Goal: Check status: Check status

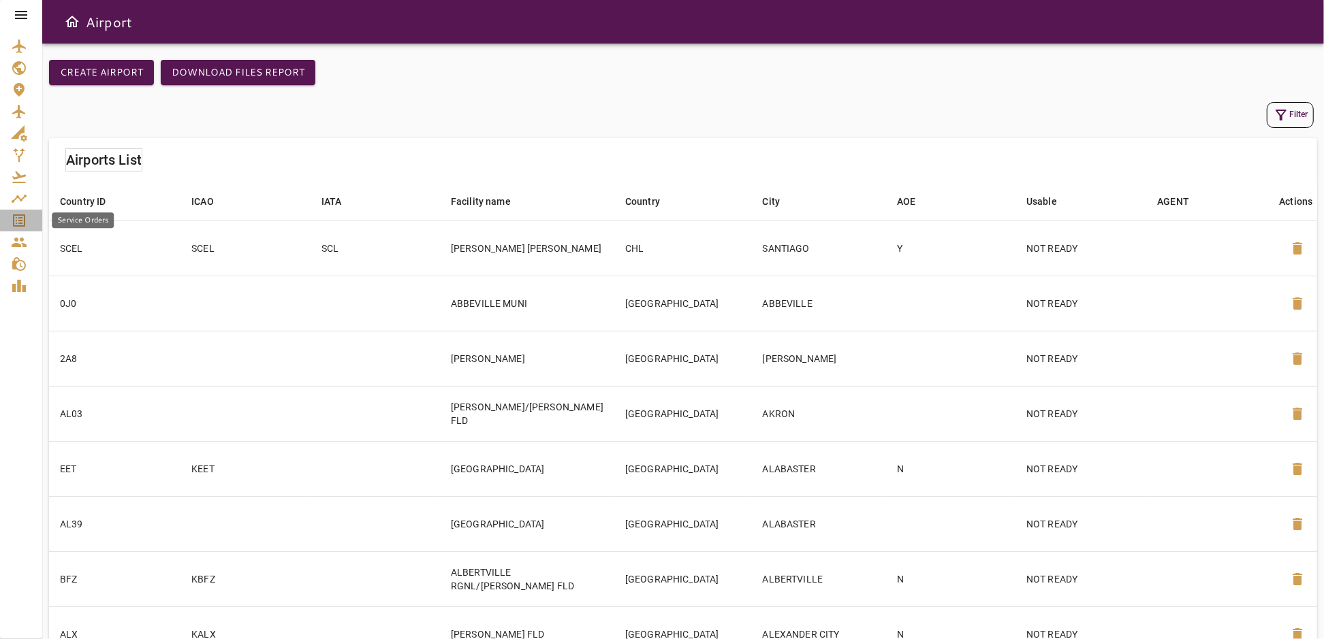
click at [19, 221] on icon "Service Orders" at bounding box center [19, 220] width 12 height 12
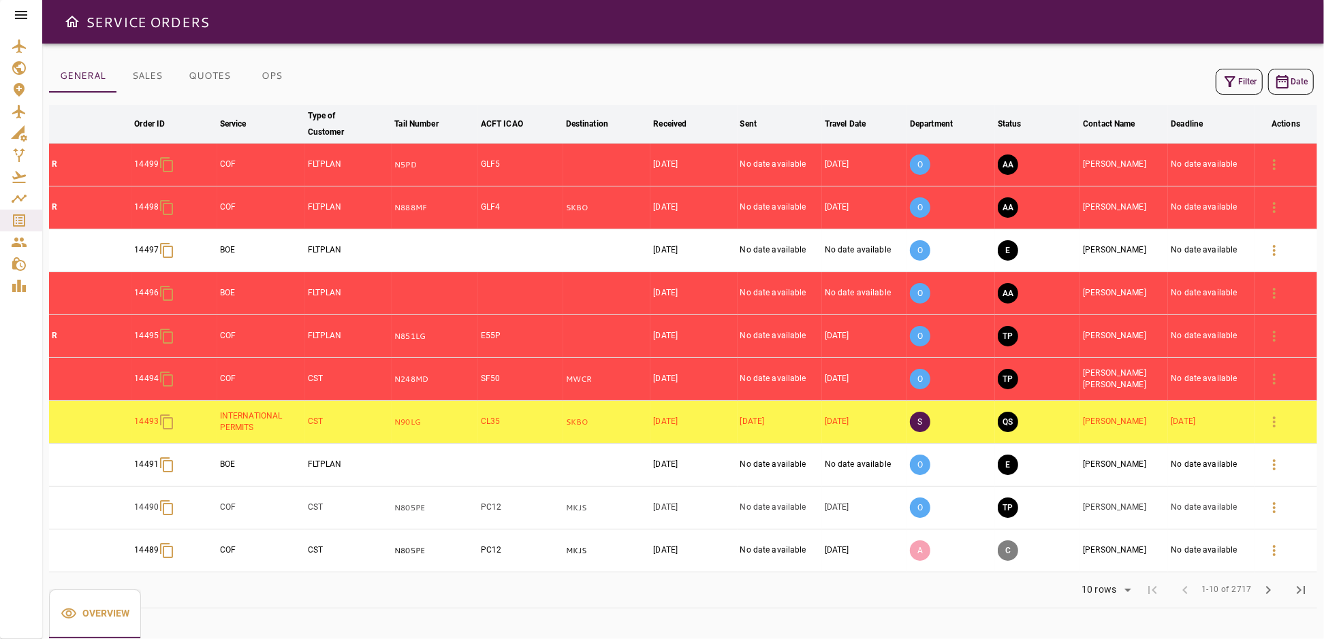
click at [23, 15] on icon at bounding box center [21, 15] width 12 height 8
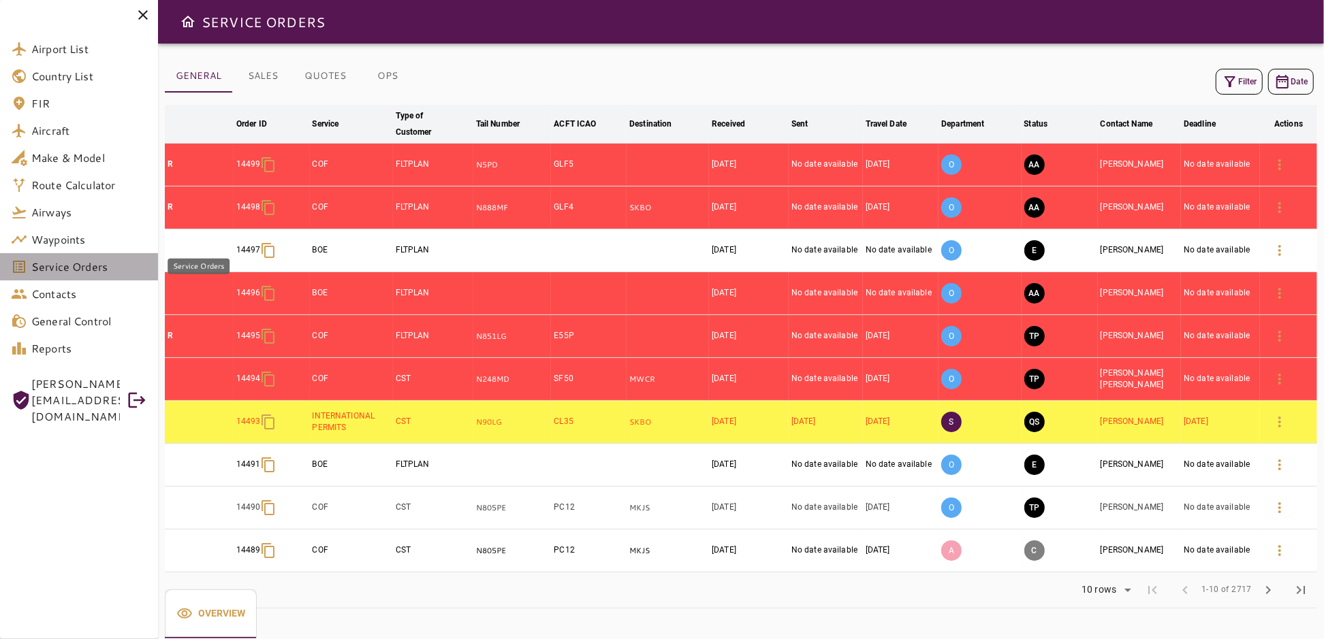
click at [56, 266] on span "Service Orders" at bounding box center [89, 267] width 116 height 16
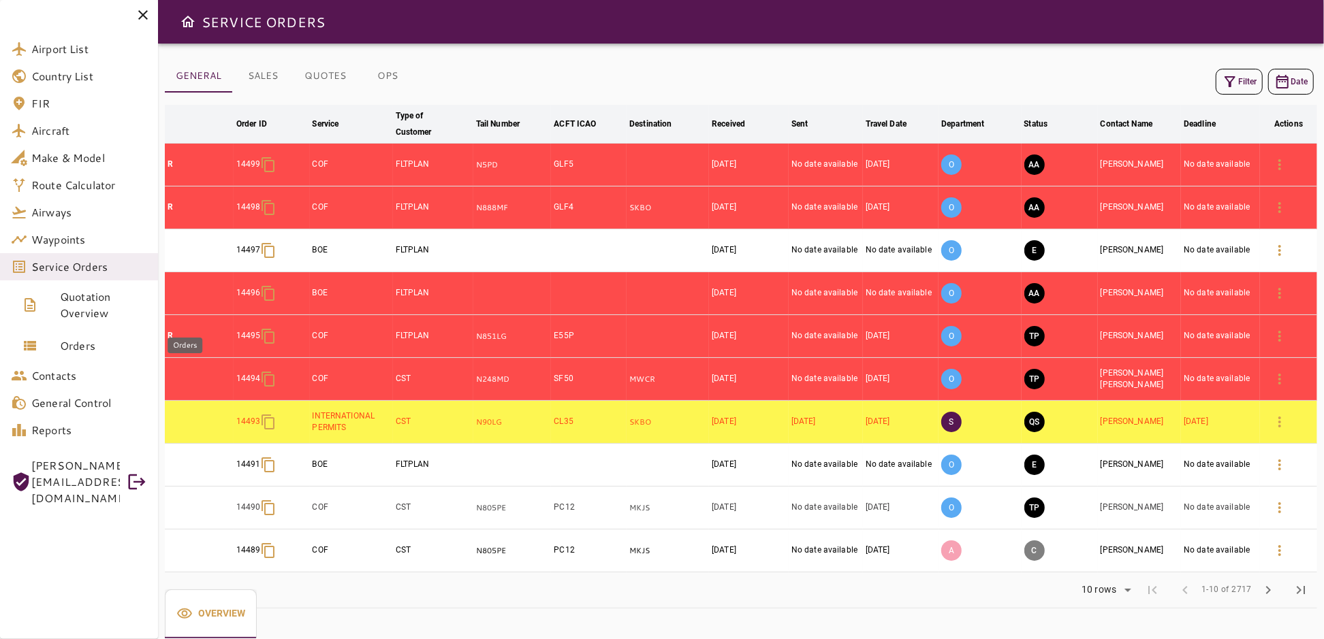
click at [74, 345] on span "Orders" at bounding box center [103, 346] width 87 height 16
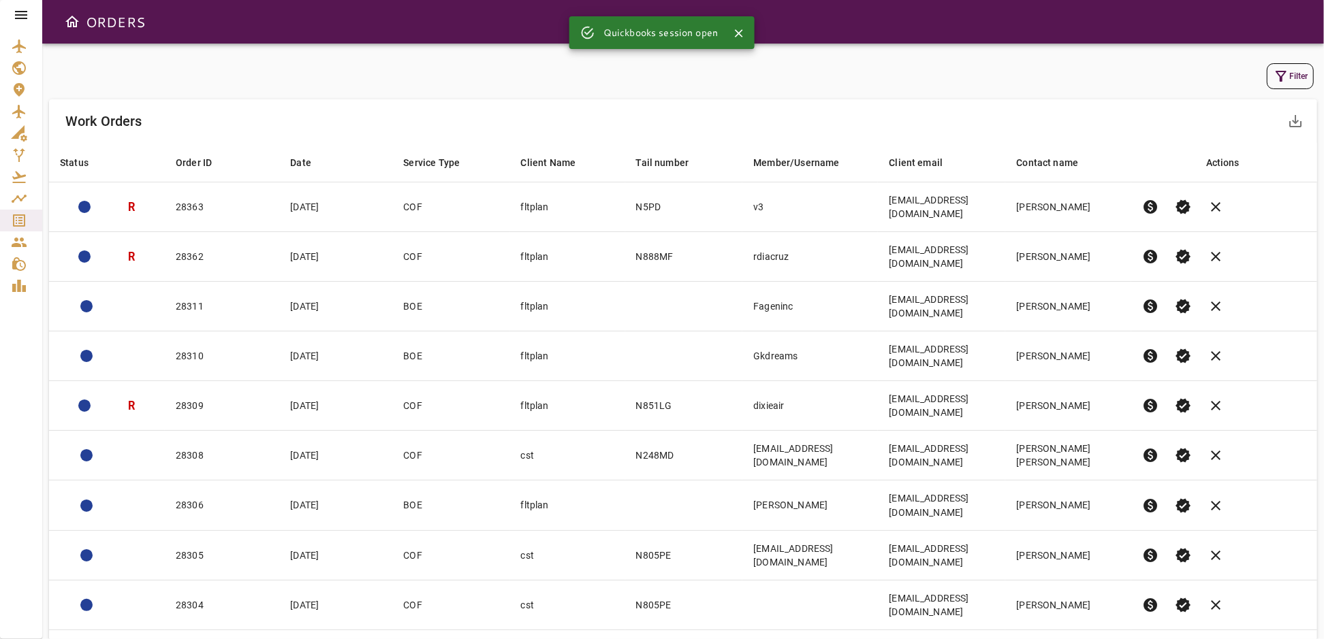
click at [1278, 76] on icon "button" at bounding box center [1281, 76] width 16 height 16
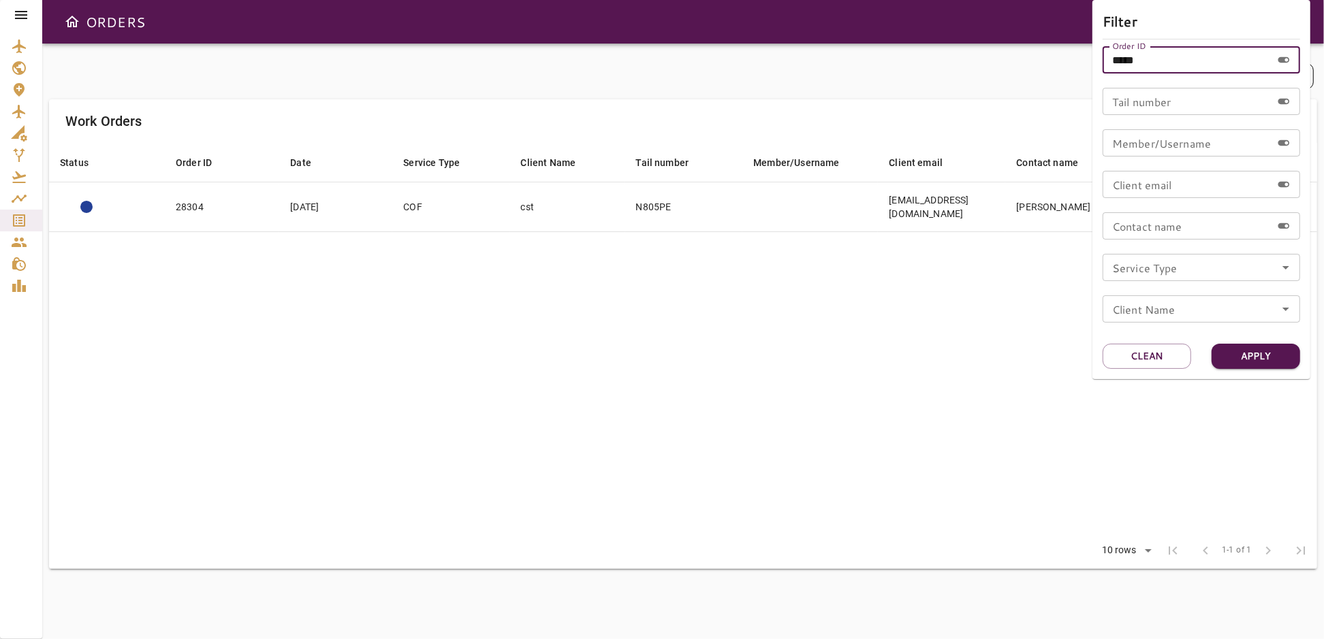
click at [1157, 59] on input "*****" at bounding box center [1186, 59] width 169 height 27
type input "*****"
click at [1252, 355] on button "Apply" at bounding box center [1255, 356] width 89 height 25
click at [201, 212] on div at bounding box center [662, 319] width 1324 height 639
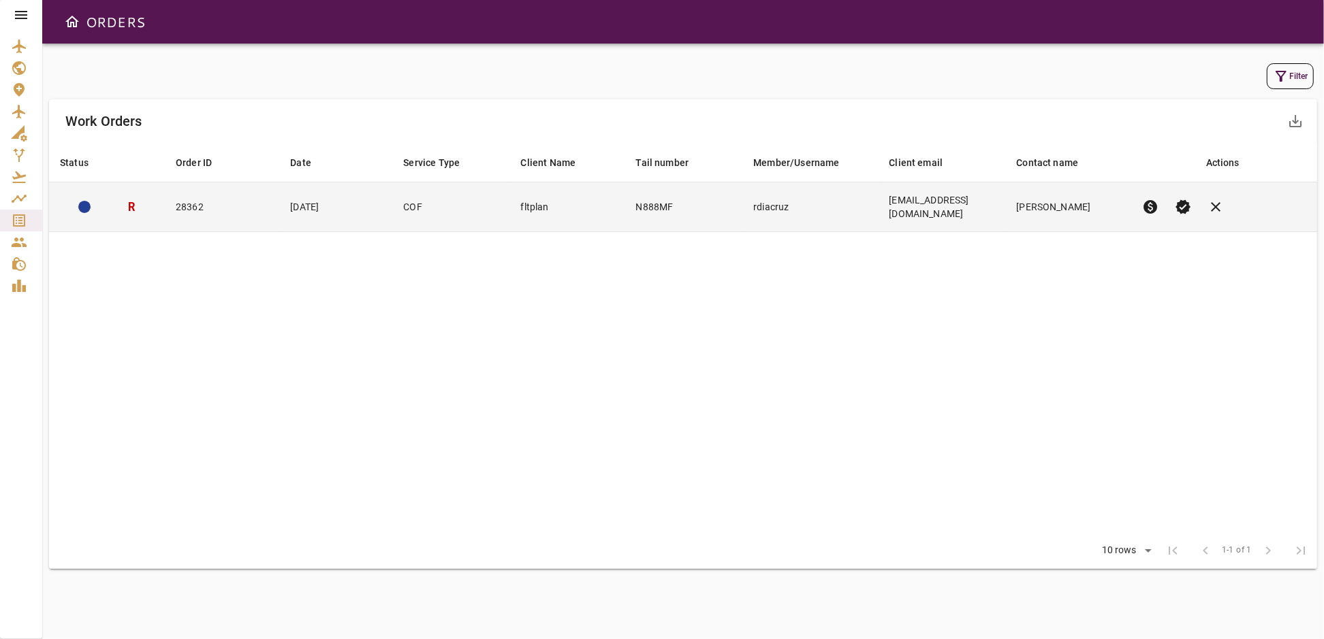
click at [221, 208] on td "28362" at bounding box center [222, 207] width 114 height 50
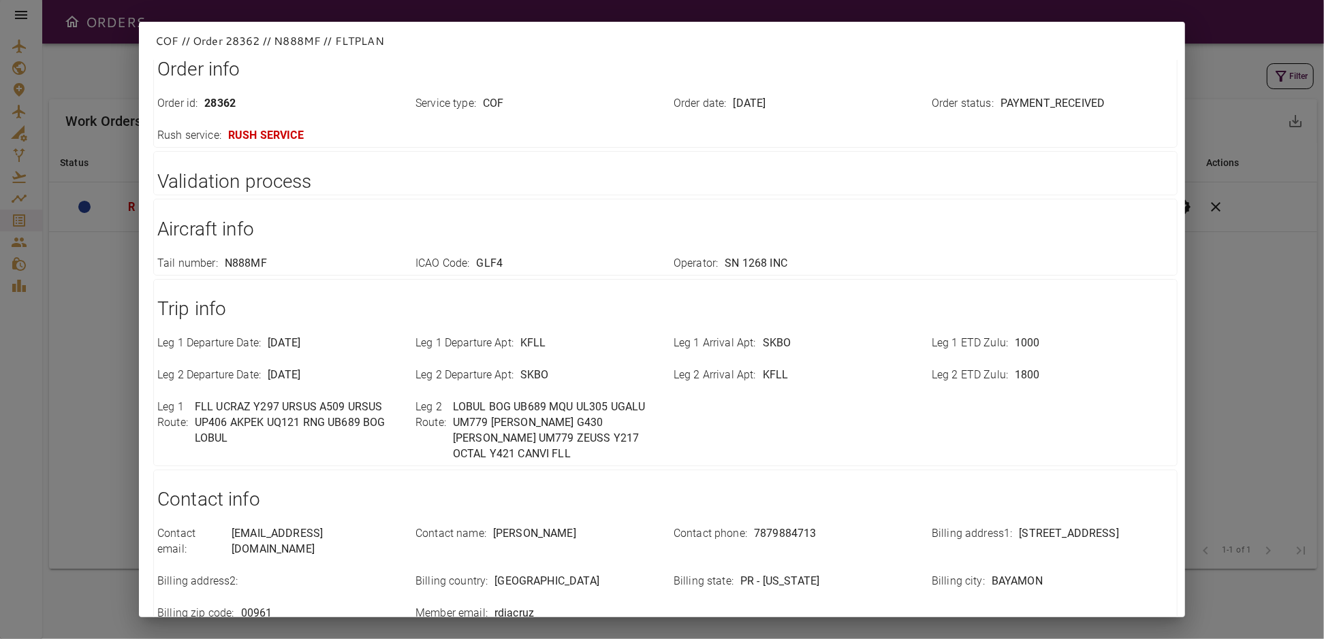
scroll to position [124, 0]
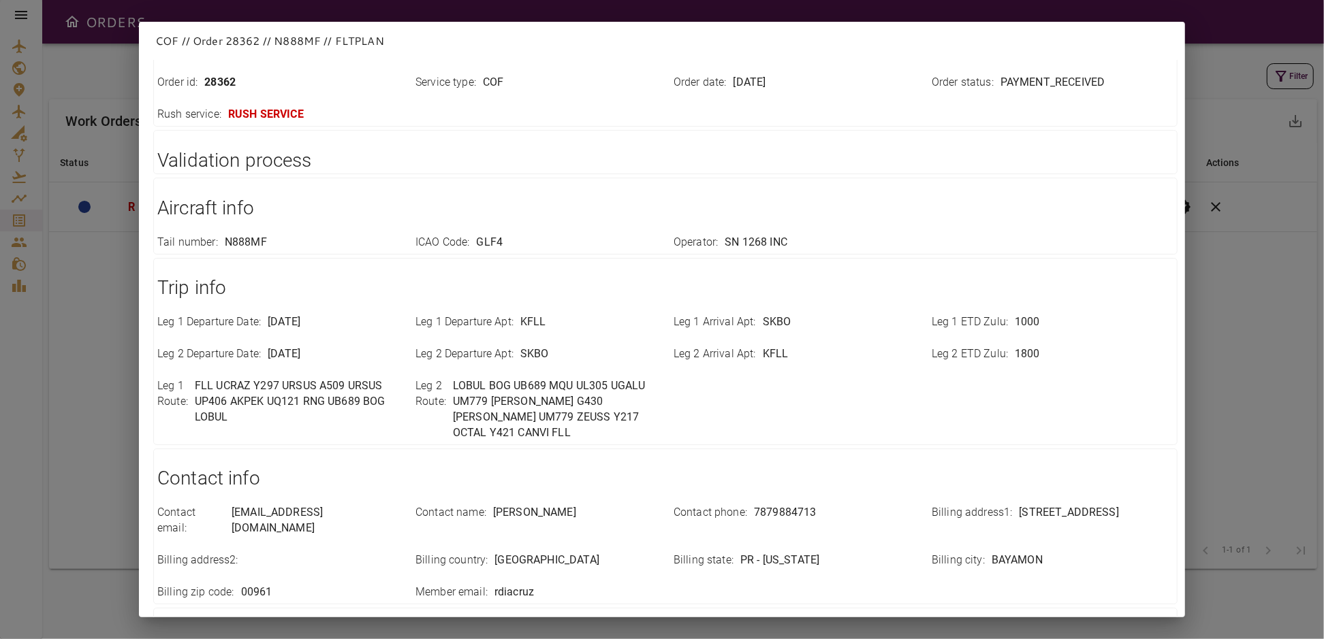
click at [249, 411] on p "FLL UCRAZ Y297 URSUS A509 URSUS UP406 AKPEK UQ121 RNG UB689 BOG LOBUL" at bounding box center [297, 402] width 204 height 47
